Goal: Task Accomplishment & Management: Complete application form

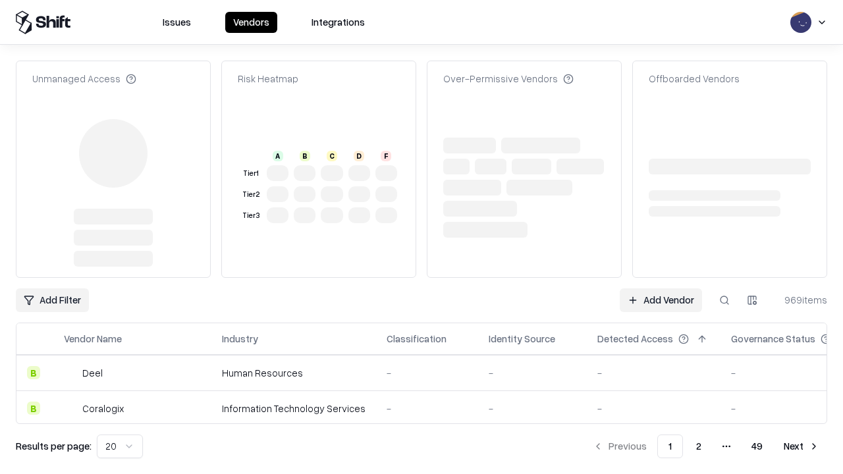
click at [661, 288] on link "Add Vendor" at bounding box center [661, 300] width 82 height 24
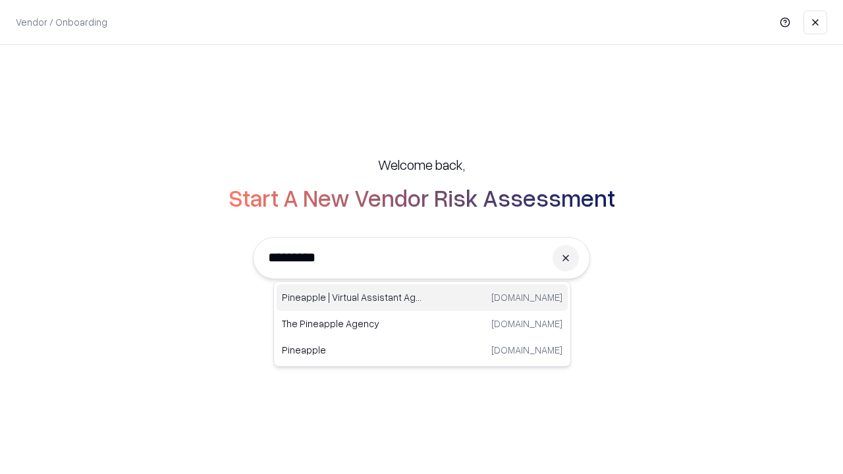
click at [422, 298] on div "Pineapple | Virtual Assistant Agency [DOMAIN_NAME]" at bounding box center [422, 298] width 291 height 26
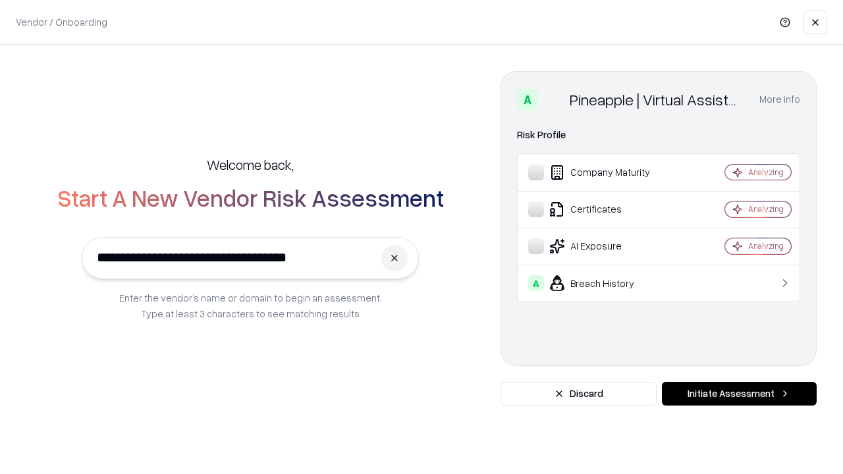
type input "**********"
click at [739, 394] on button "Initiate Assessment" at bounding box center [739, 394] width 155 height 24
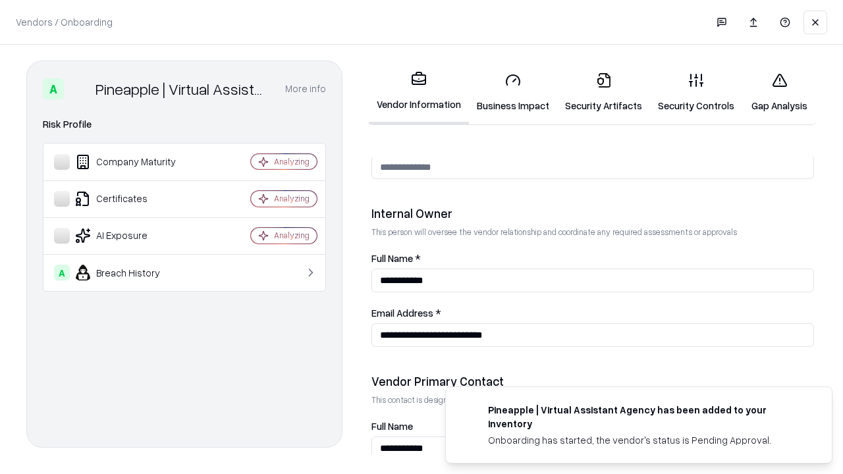
scroll to position [682, 0]
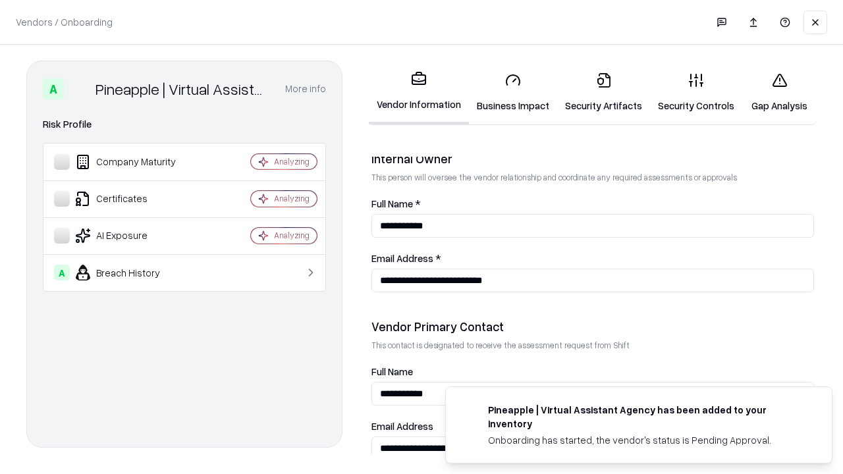
click at [513, 92] on link "Business Impact" at bounding box center [513, 92] width 88 height 61
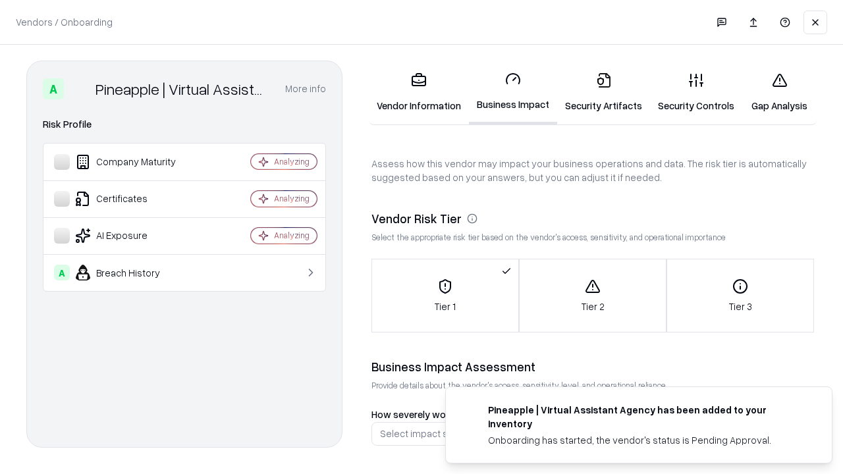
click at [603, 92] on link "Security Artifacts" at bounding box center [603, 92] width 93 height 61
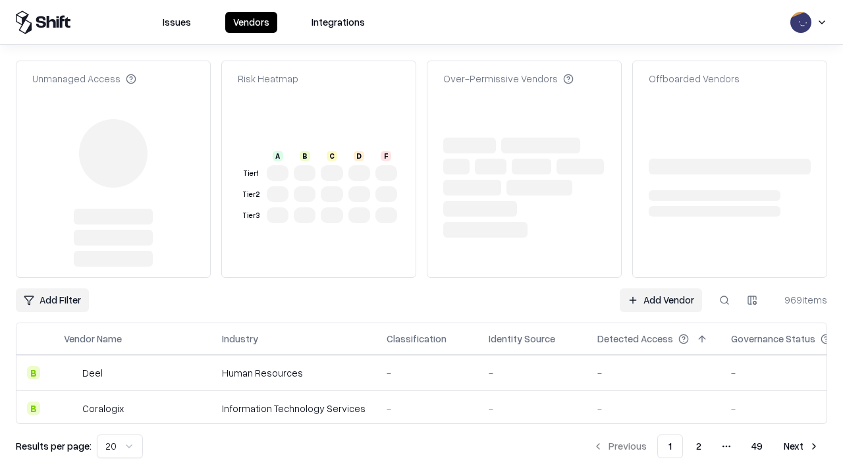
click at [661, 288] on link "Add Vendor" at bounding box center [661, 300] width 82 height 24
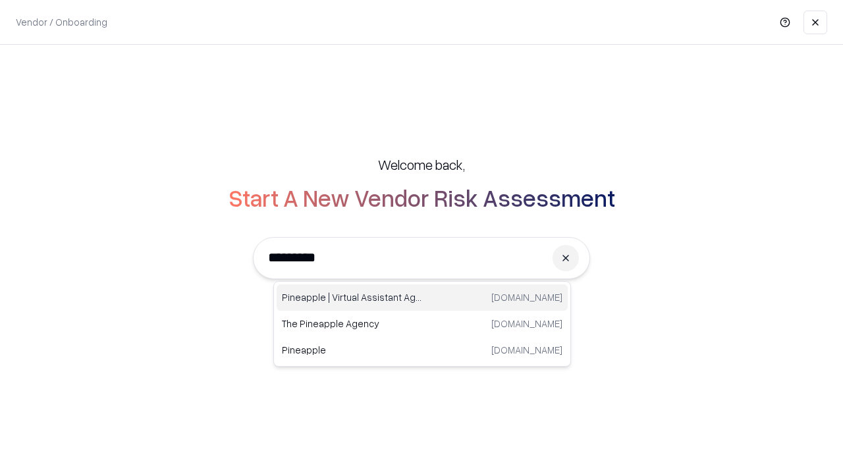
click at [422, 298] on div "Pineapple | Virtual Assistant Agency [DOMAIN_NAME]" at bounding box center [422, 298] width 291 height 26
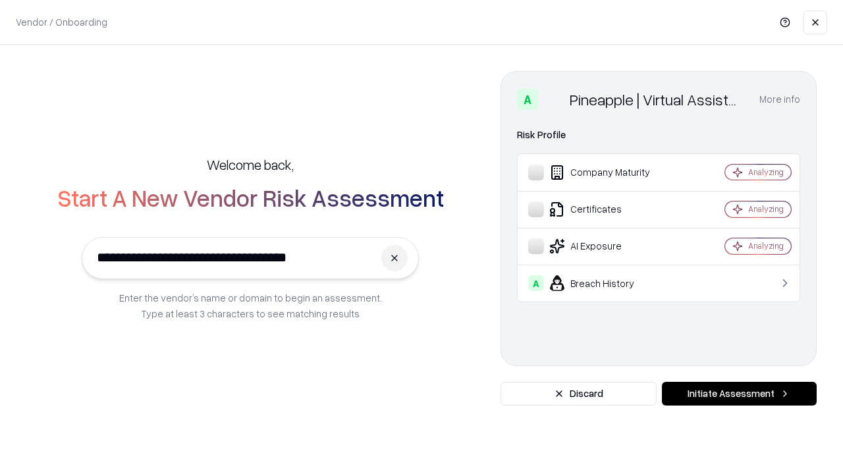
type input "**********"
click at [739, 394] on button "Initiate Assessment" at bounding box center [739, 394] width 155 height 24
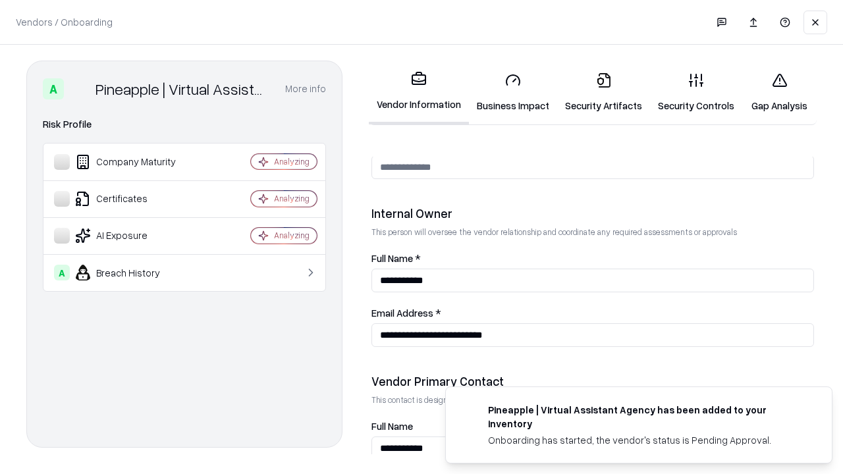
scroll to position [682, 0]
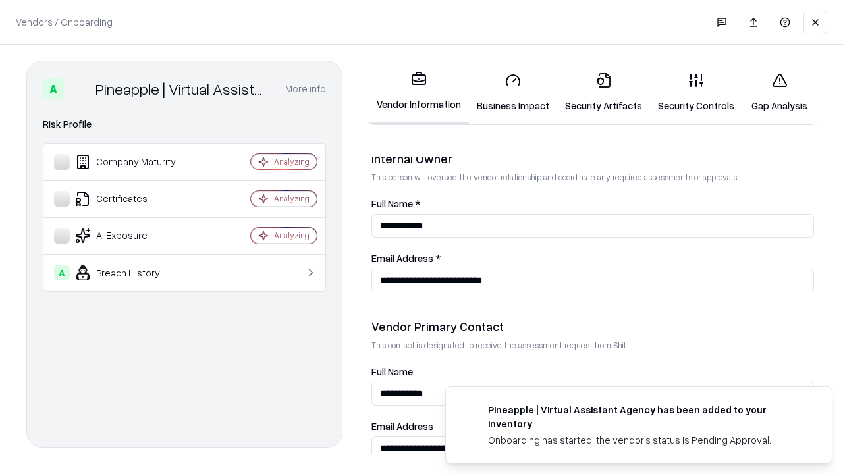
click at [779, 92] on link "Gap Analysis" at bounding box center [779, 92] width 74 height 61
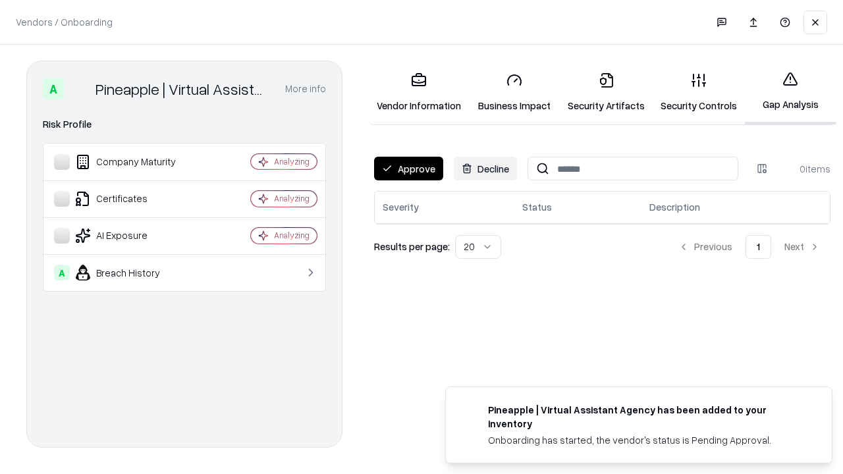
click at [408, 169] on button "Approve" at bounding box center [408, 169] width 69 height 24
